Goal: Task Accomplishment & Management: Manage account settings

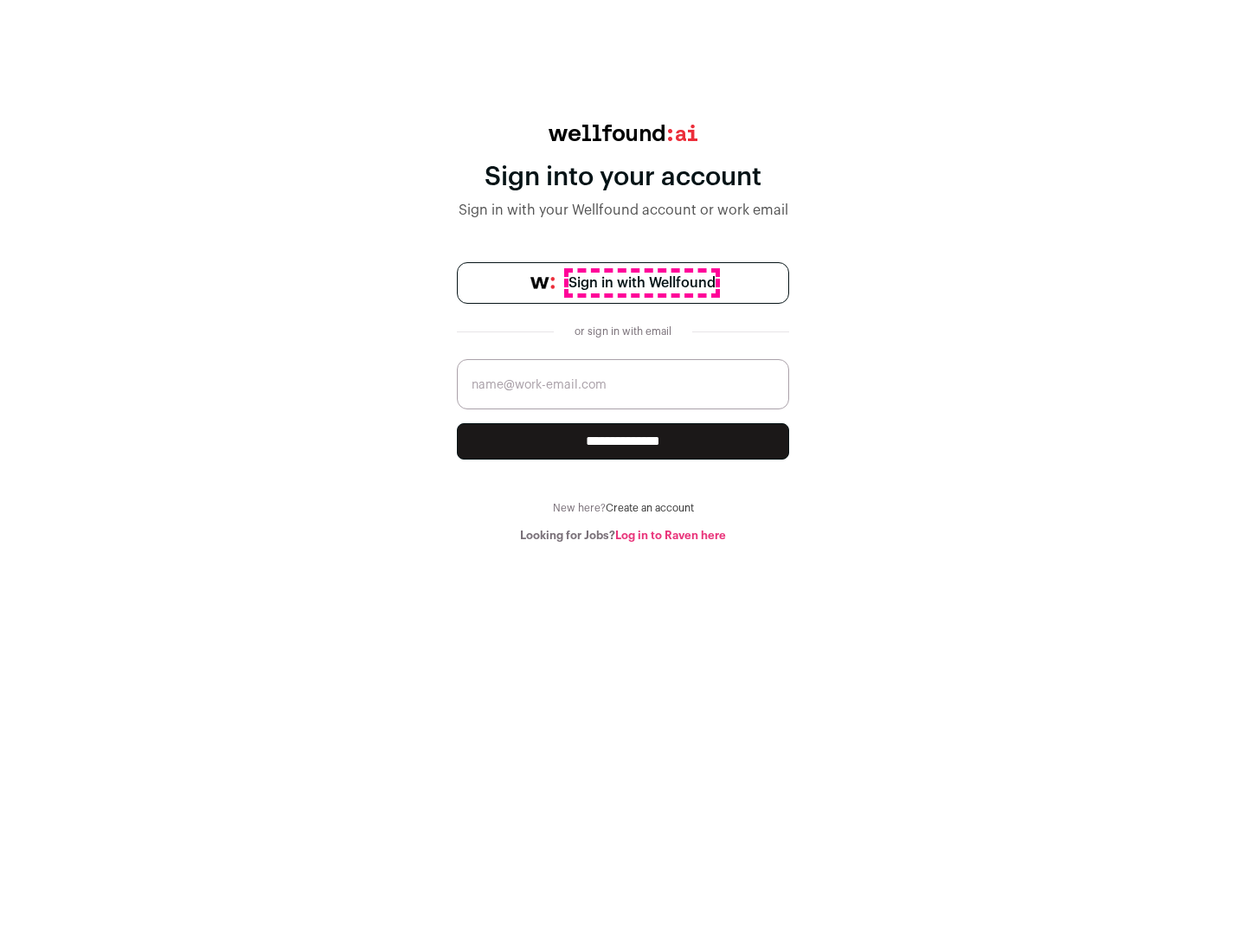
click at [642, 283] on span "Sign in with Wellfound" at bounding box center [642, 282] width 148 height 21
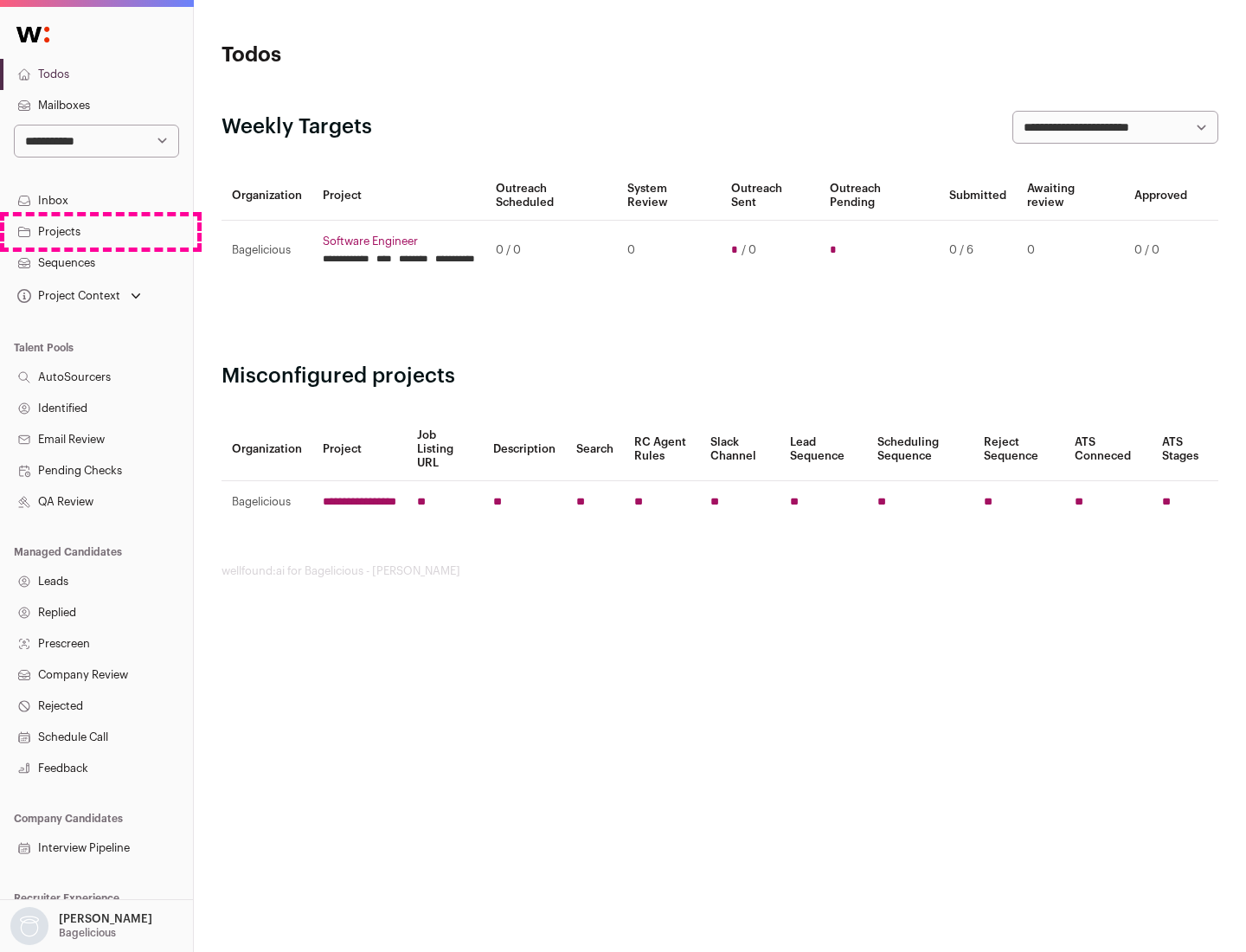
click at [96, 231] on link "Projects" at bounding box center [96, 231] width 193 height 31
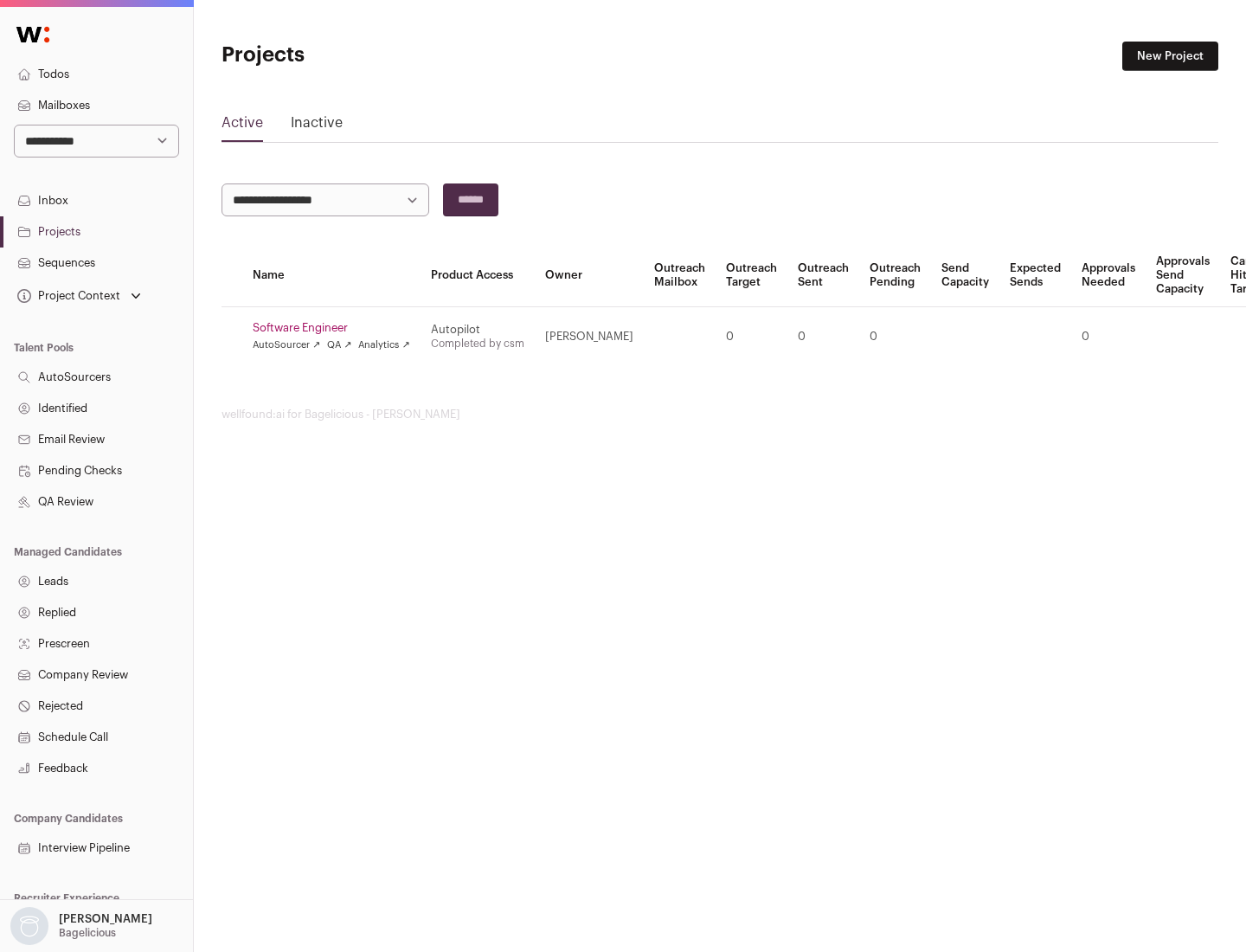
click at [337, 328] on link "Software Engineer" at bounding box center [331, 328] width 157 height 14
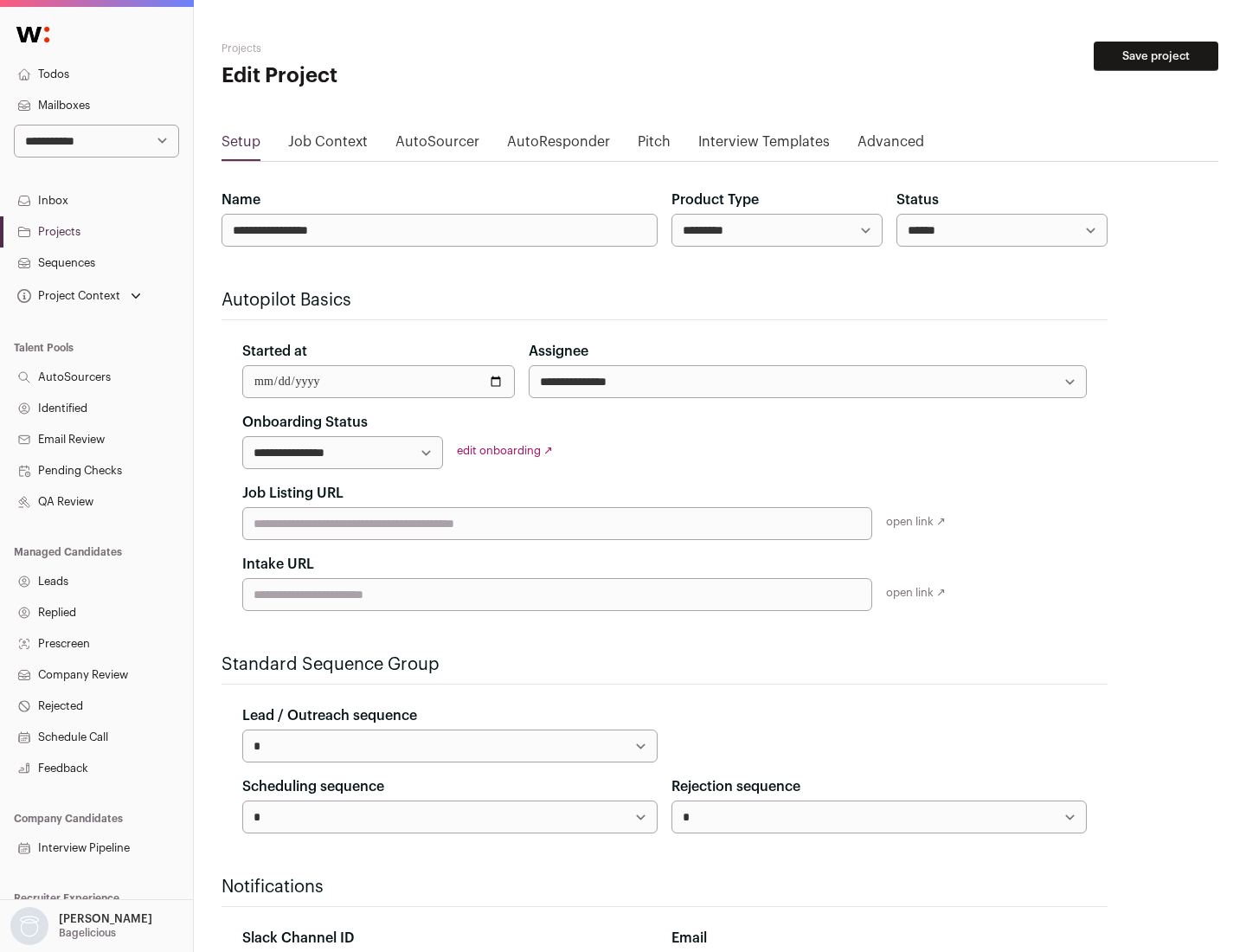
click at [1157, 56] on button "Save project" at bounding box center [1157, 56] width 125 height 30
